Goal: Transaction & Acquisition: Download file/media

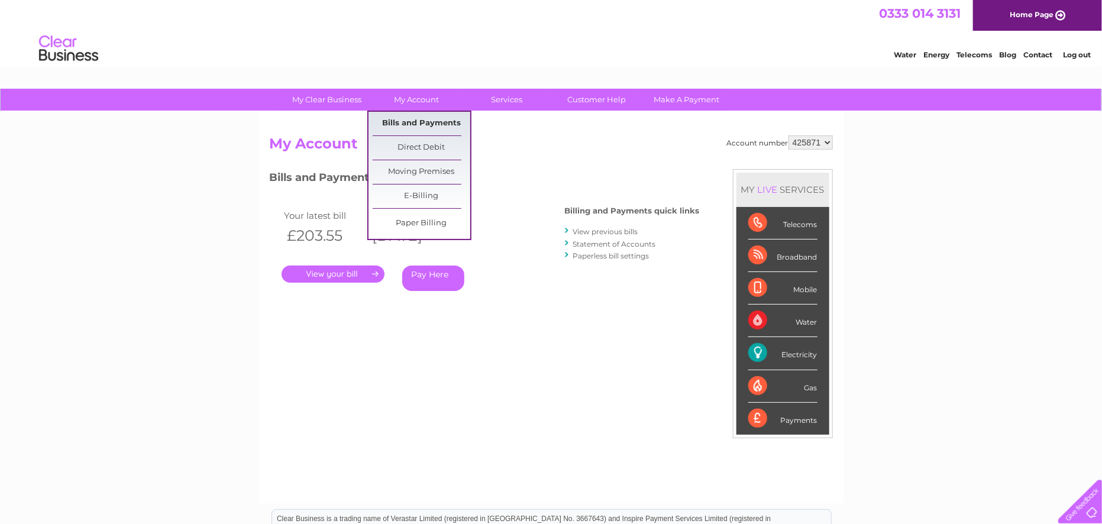
click at [439, 120] on link "Bills and Payments" at bounding box center [422, 124] width 98 height 24
click at [438, 119] on link "Bills and Payments" at bounding box center [422, 124] width 98 height 24
click at [438, 118] on link "Bills and Payments" at bounding box center [422, 124] width 98 height 24
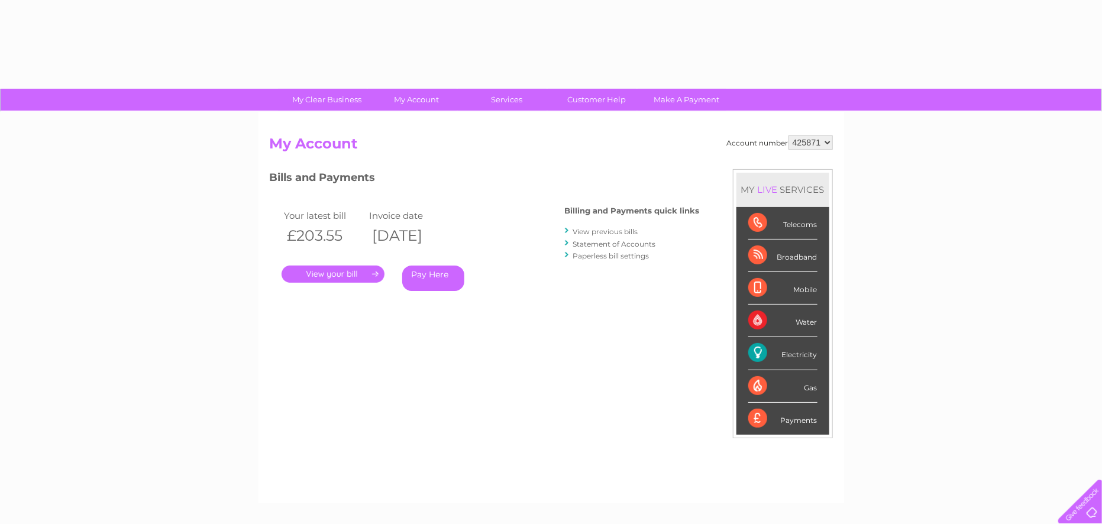
click at [340, 276] on link "." at bounding box center [333, 274] width 103 height 17
click at [341, 276] on link "." at bounding box center [333, 274] width 103 height 17
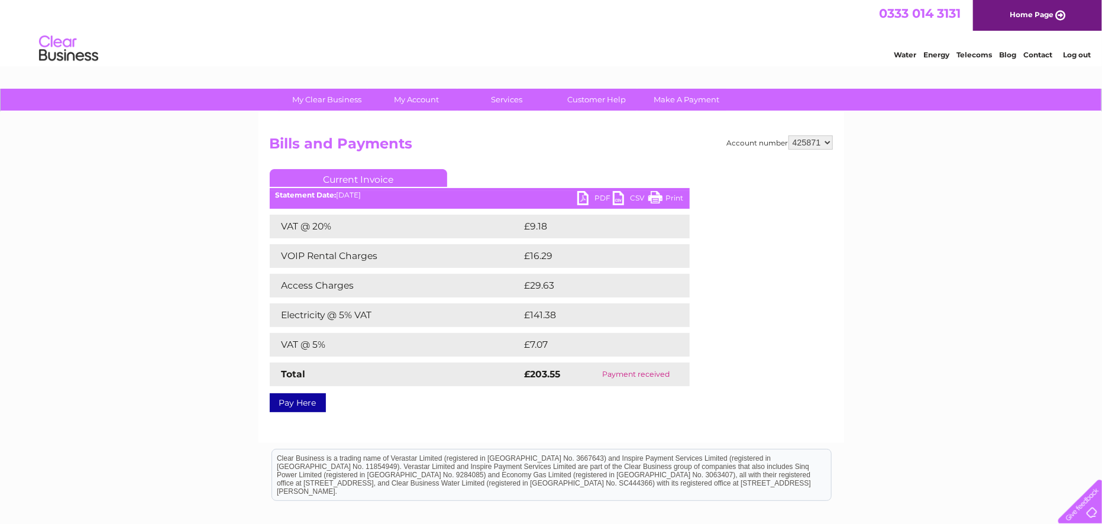
click at [586, 196] on link "PDF" at bounding box center [596, 199] width 36 height 17
click at [584, 196] on link "PDF" at bounding box center [596, 199] width 36 height 17
